Goal: Find specific page/section: Find specific page/section

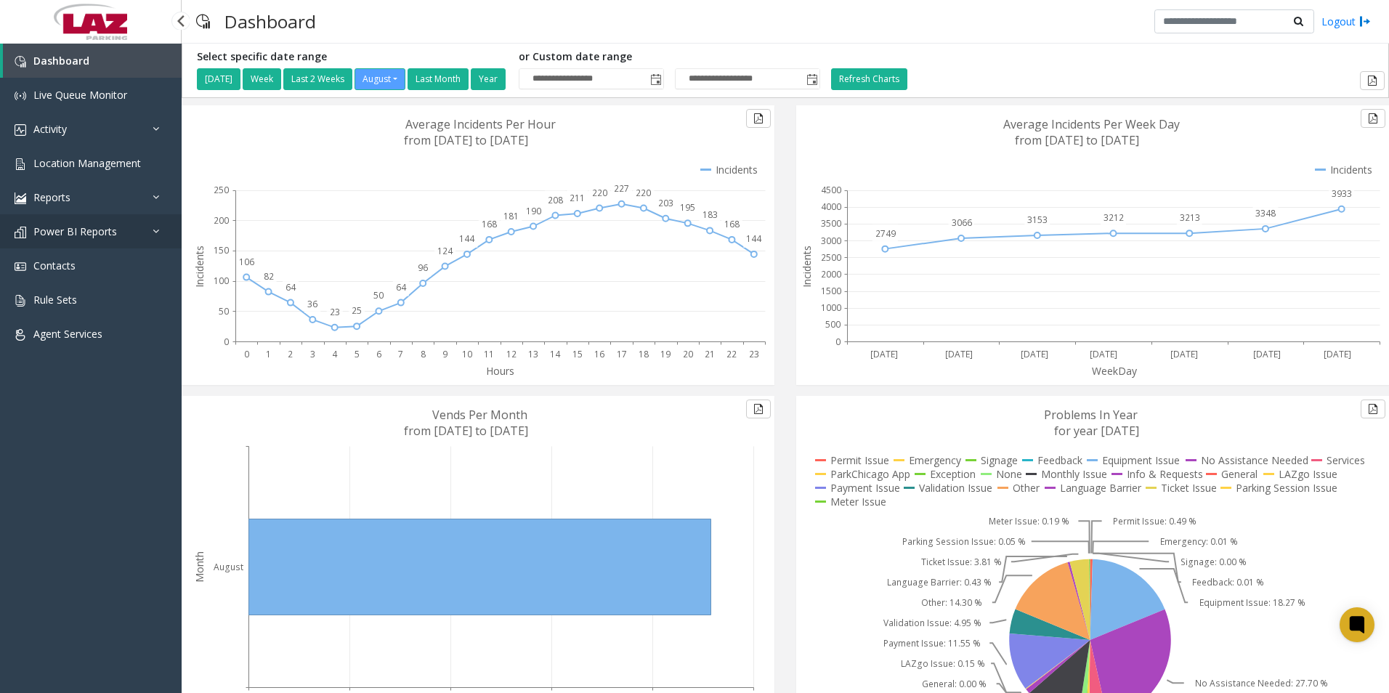
click at [76, 232] on span "Power BI Reports" at bounding box center [75, 231] width 84 height 14
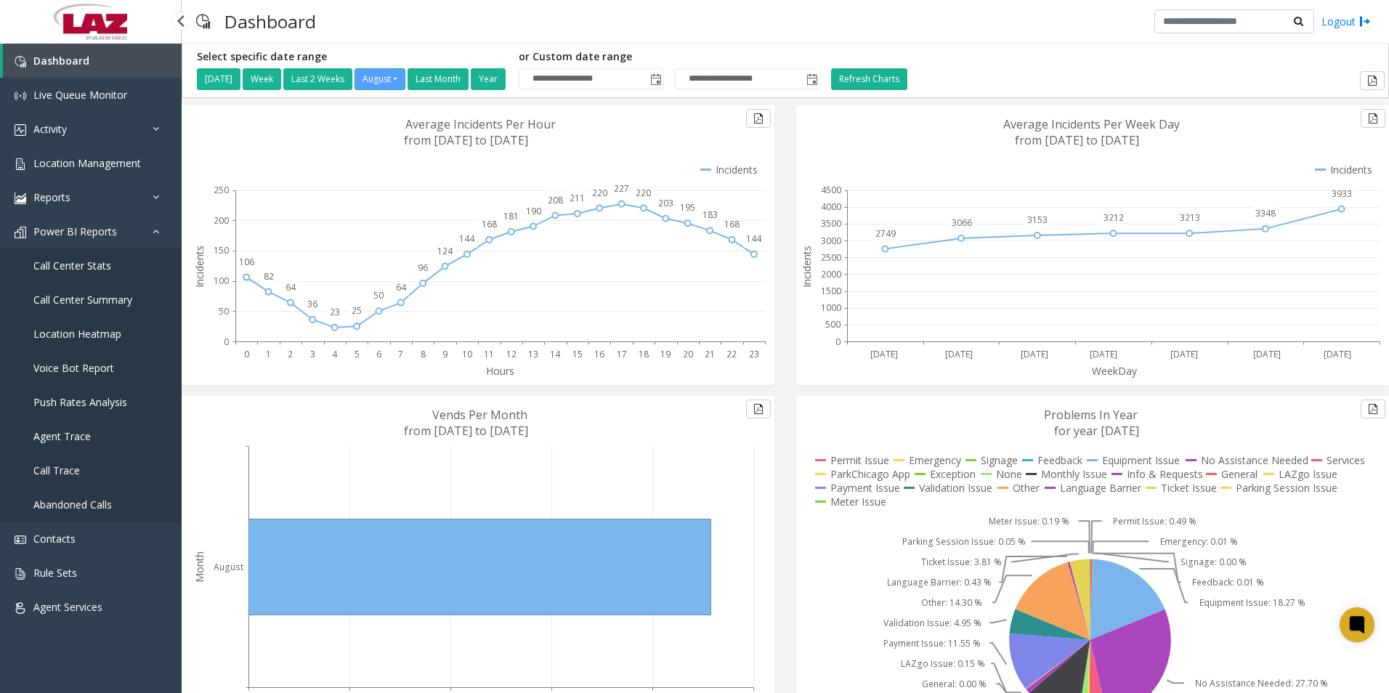
click at [79, 304] on span "Call Center Summary" at bounding box center [82, 300] width 99 height 14
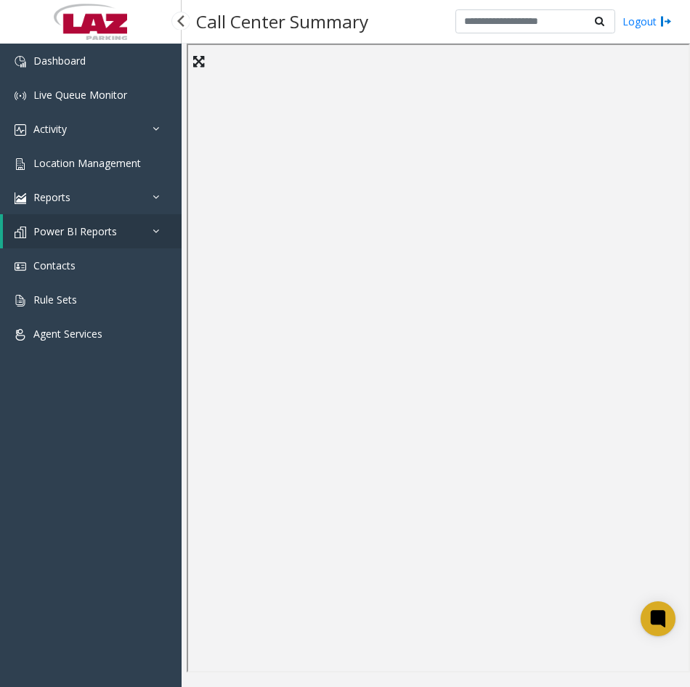
click at [97, 524] on div "Dashboard Live Queue Monitor Activity Daily Activity Lane Activity Agent Activi…" at bounding box center [91, 360] width 182 height 632
